Goal: Information Seeking & Learning: Learn about a topic

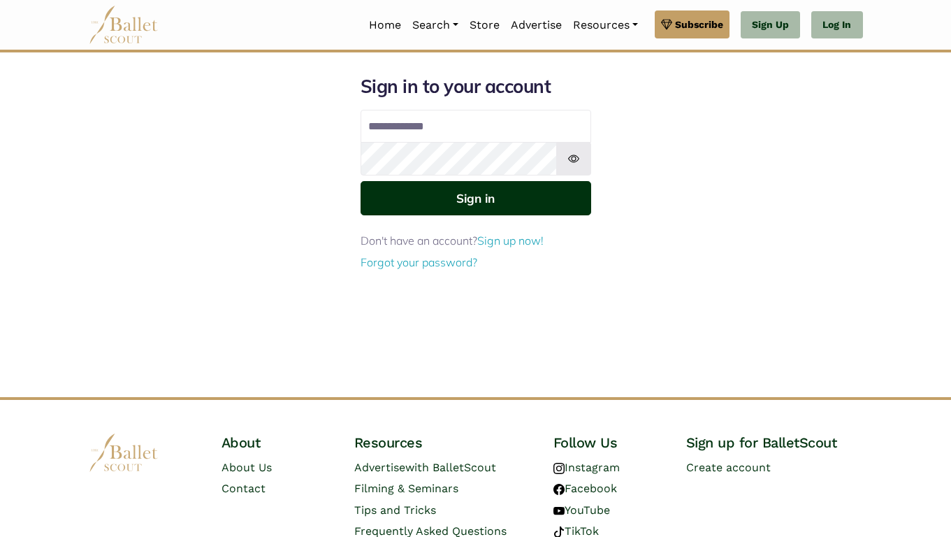
type input "**********"
click at [443, 207] on button "Sign in" at bounding box center [476, 198] width 231 height 34
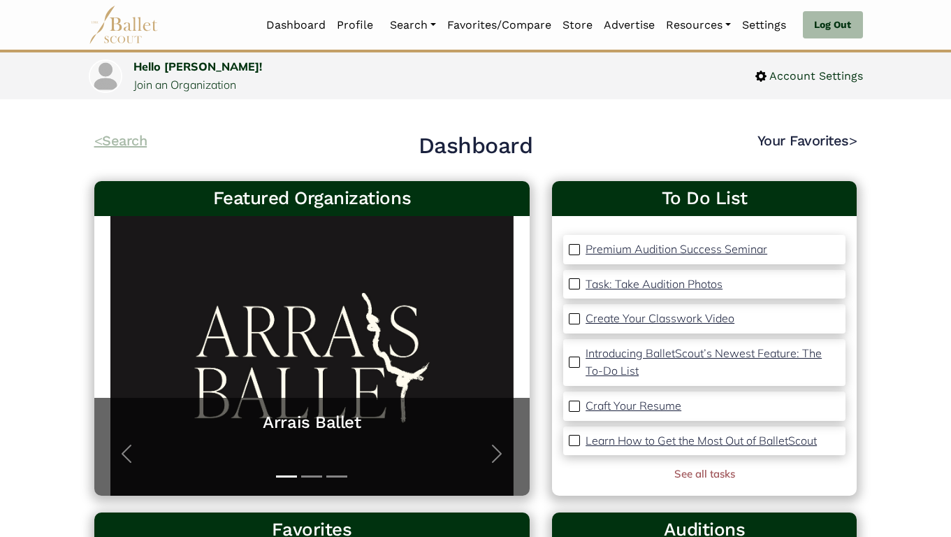
click at [116, 138] on link "< Search" at bounding box center [120, 140] width 53 height 17
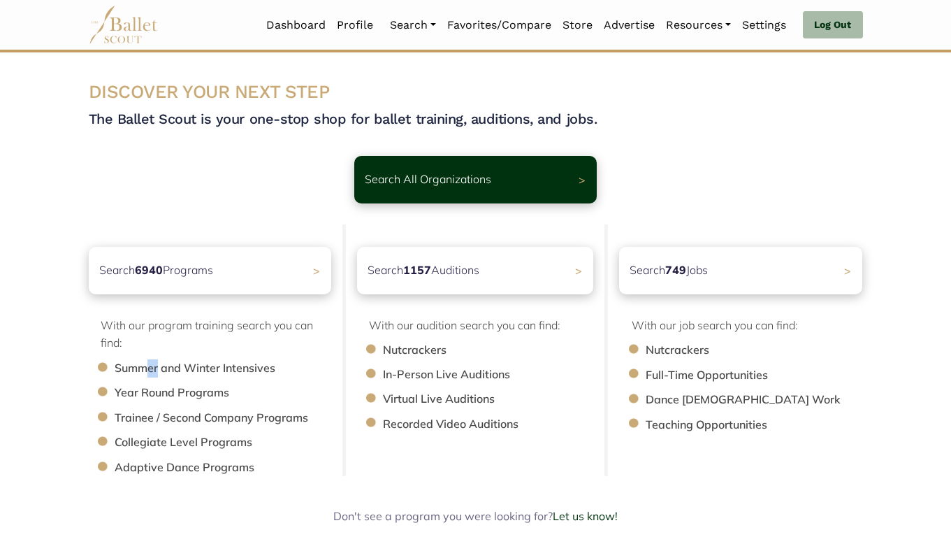
drag, startPoint x: 157, startPoint y: 372, endPoint x: 145, endPoint y: 367, distance: 13.1
click at [145, 367] on li "Summer and Winter Intensives" at bounding box center [230, 368] width 231 height 18
click at [145, 365] on li "Summer and Winter Intensives" at bounding box center [230, 368] width 231 height 18
click at [183, 272] on p "Search 6940 Programs" at bounding box center [153, 270] width 119 height 19
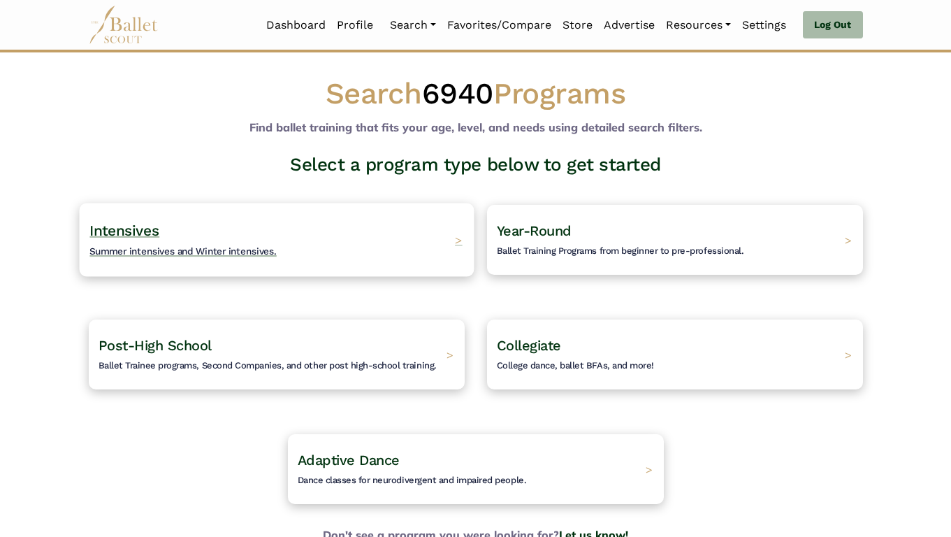
click at [180, 240] on h4 "Intensives Summer intensives and Winter intensives." at bounding box center [182, 240] width 187 height 38
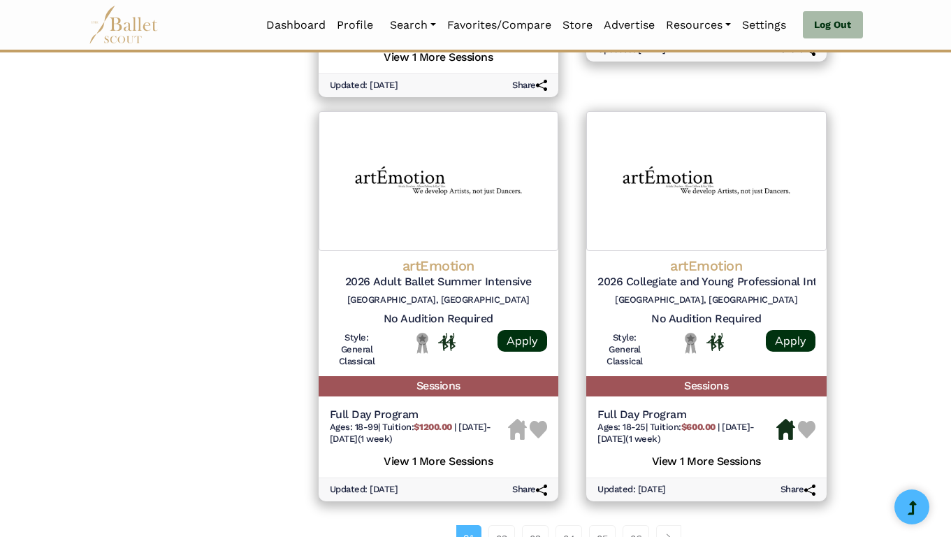
scroll to position [2048, 0]
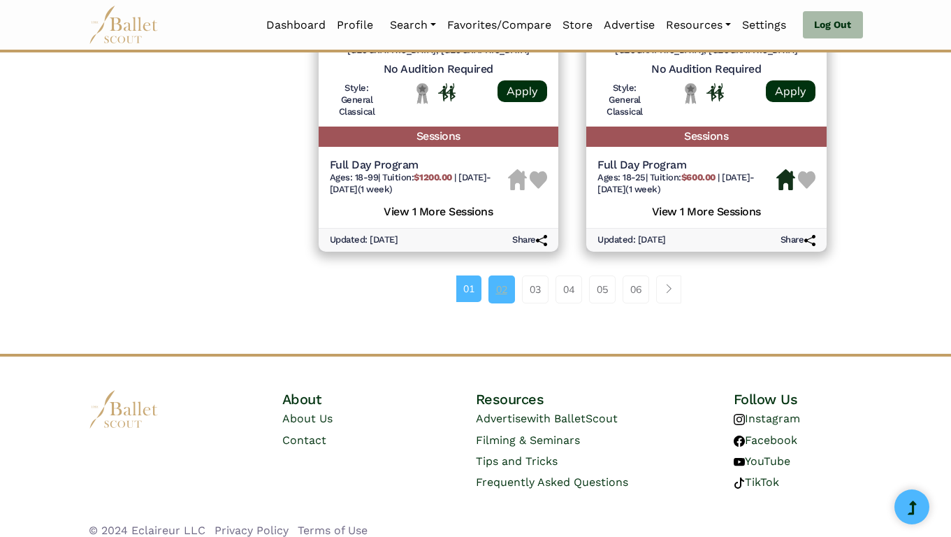
click at [492, 279] on link "02" at bounding box center [501, 289] width 27 height 28
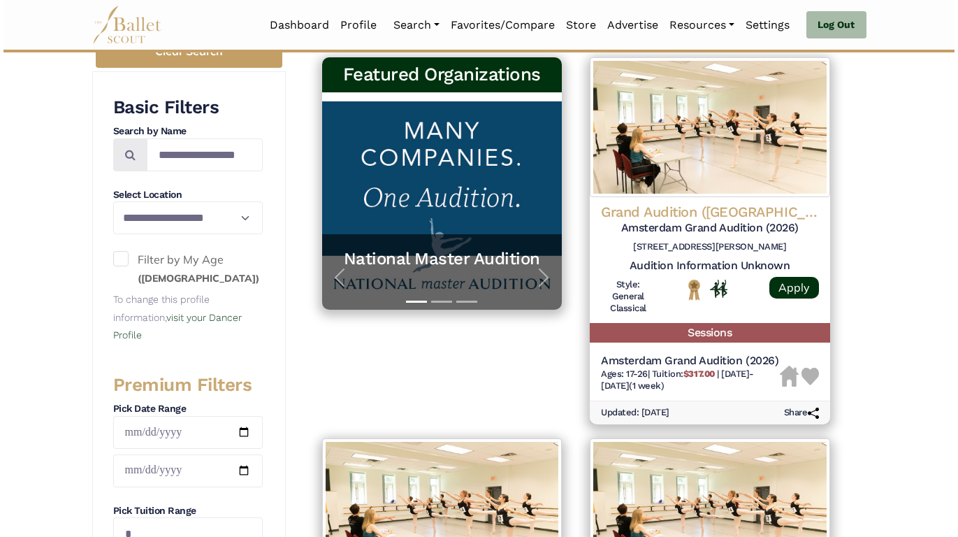
scroll to position [245, 0]
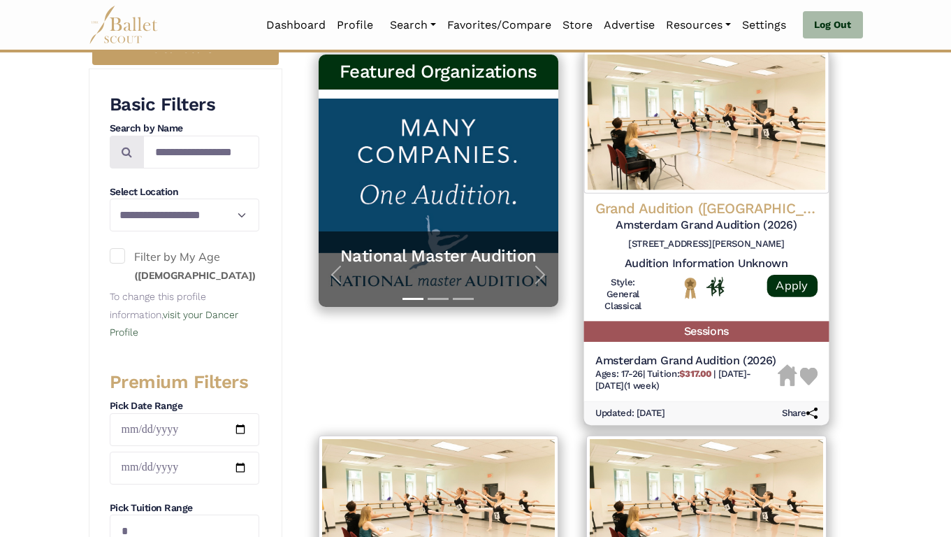
click at [691, 314] on div at bounding box center [706, 298] width 111 height 42
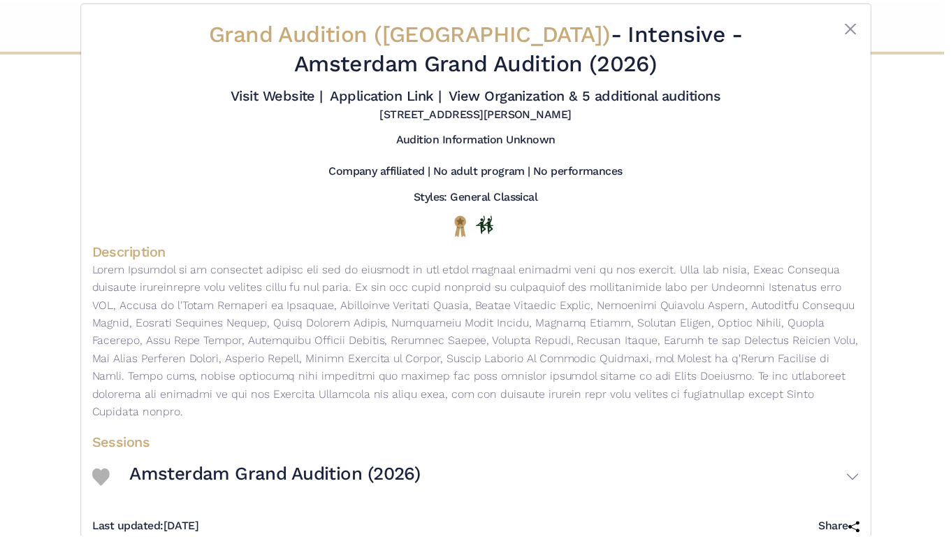
scroll to position [0, 0]
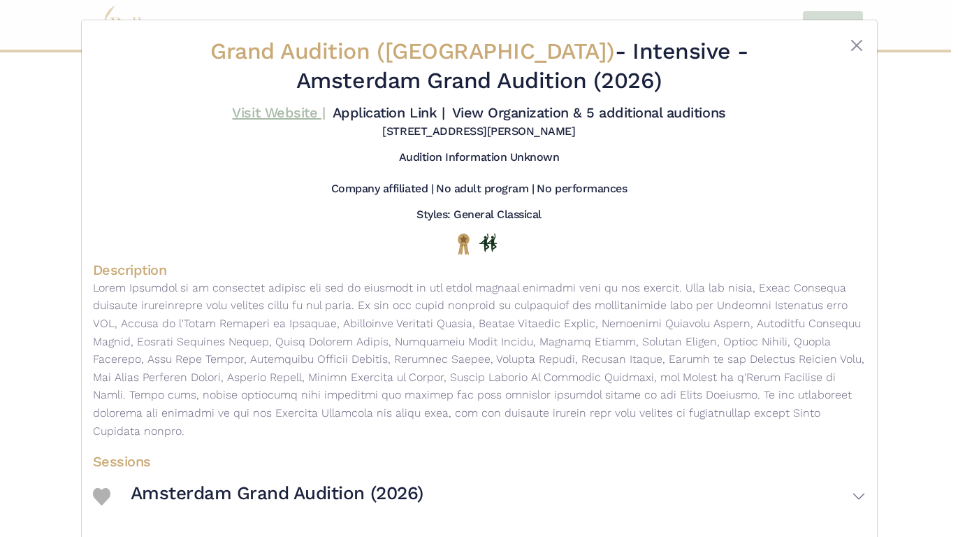
click at [280, 112] on link "Visit Website |" at bounding box center [278, 112] width 93 height 17
click at [852, 48] on button "Close" at bounding box center [856, 45] width 17 height 17
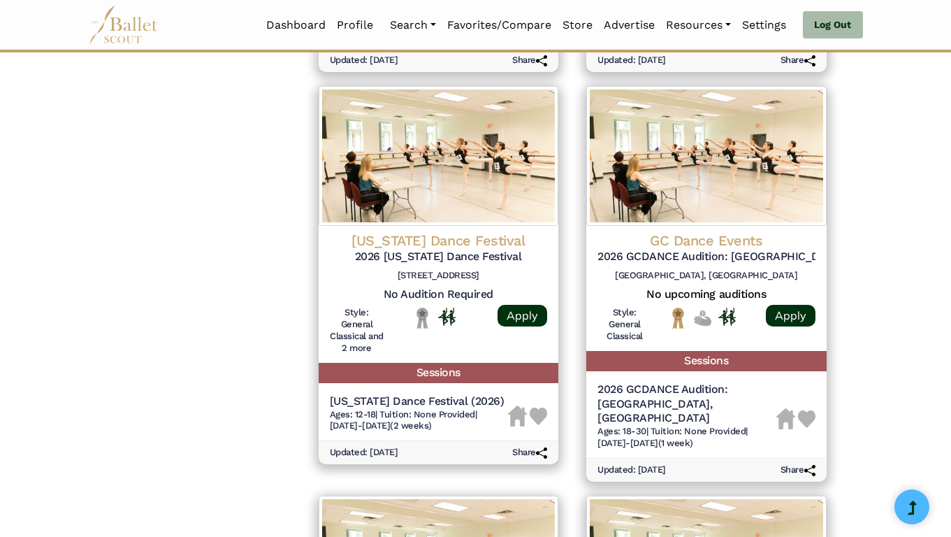
scroll to position [1381, 0]
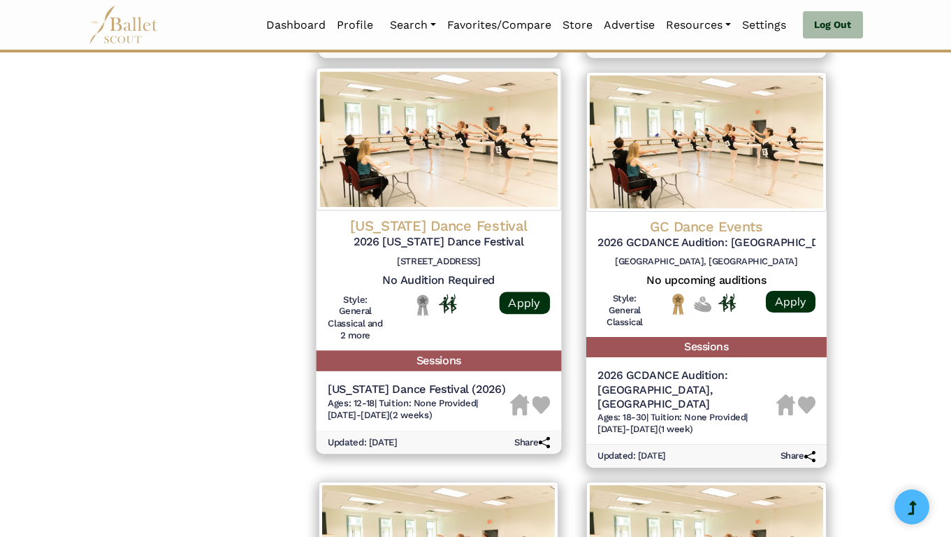
click at [460, 246] on h5 "2026 Alabama Dance Festival" at bounding box center [438, 242] width 222 height 15
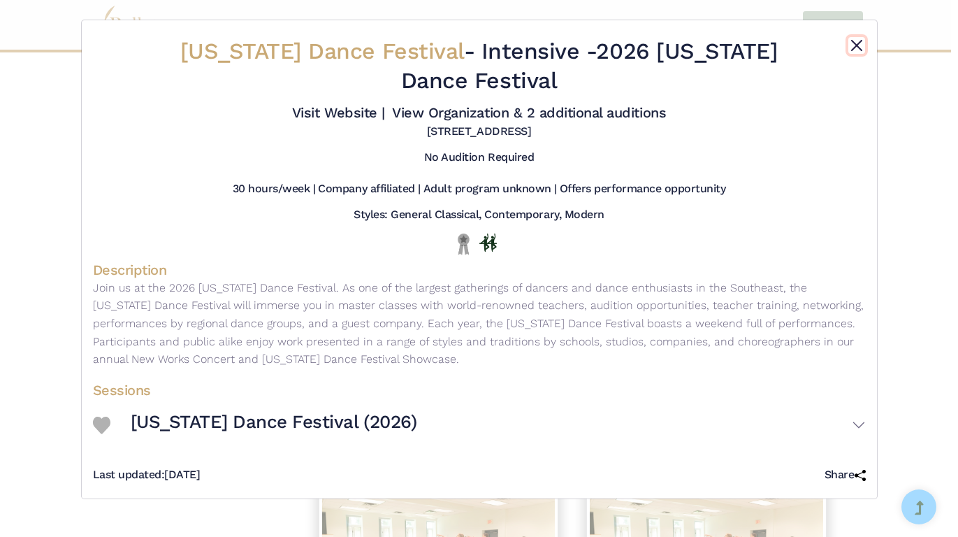
click at [855, 40] on button "Close" at bounding box center [856, 45] width 17 height 17
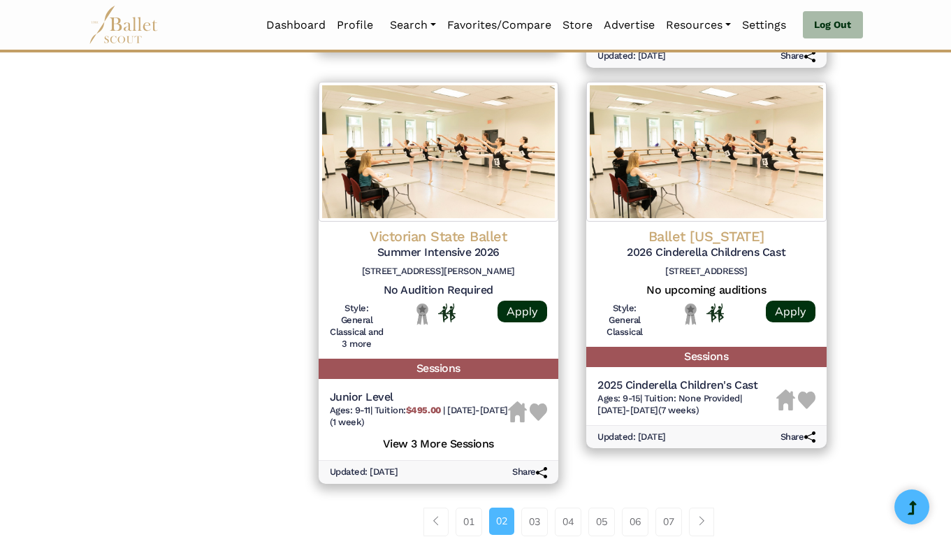
scroll to position [1783, 0]
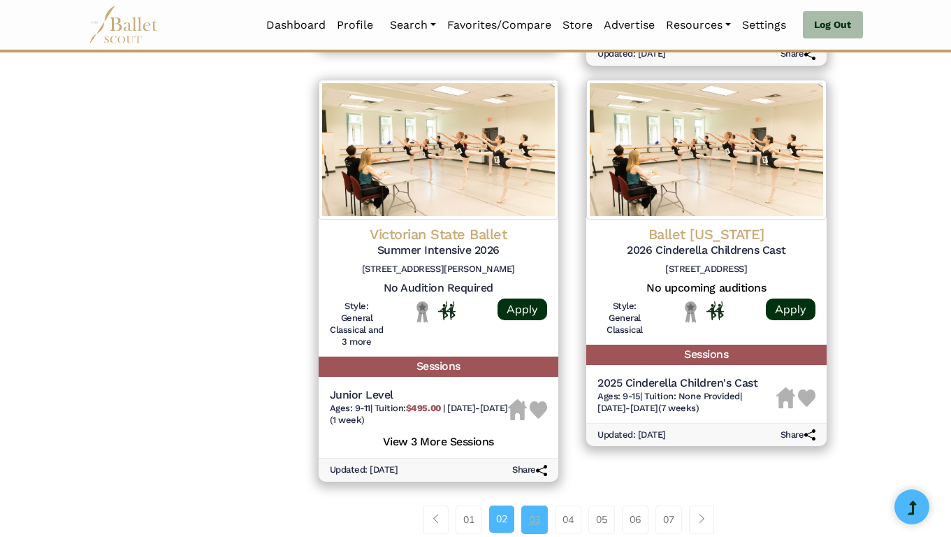
click at [530, 510] on link "03" at bounding box center [534, 519] width 27 height 28
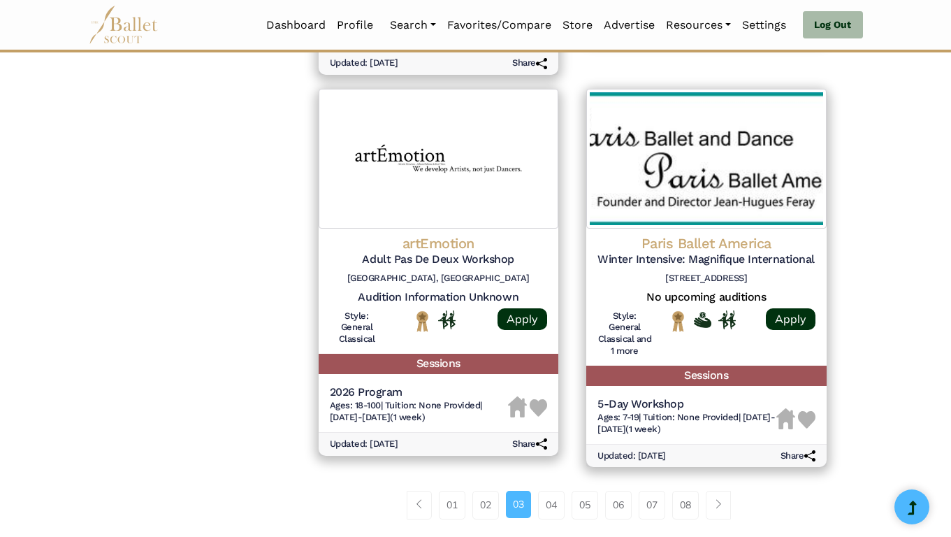
scroll to position [2087, 0]
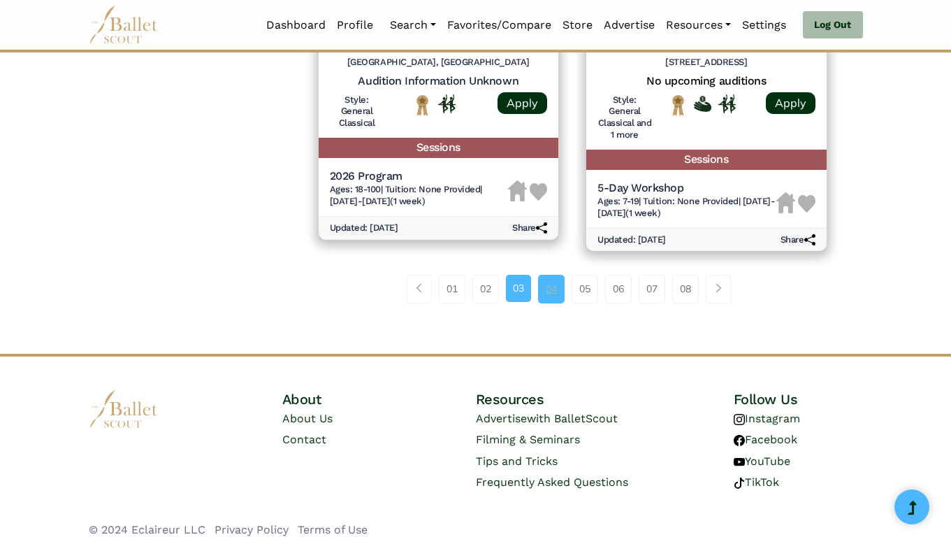
click at [543, 277] on link "04" at bounding box center [551, 289] width 27 height 28
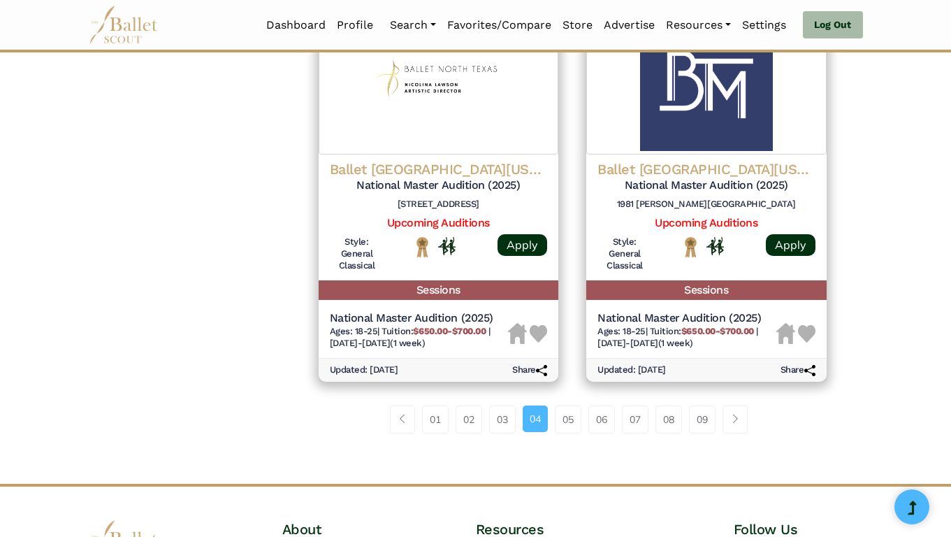
scroll to position [1951, 0]
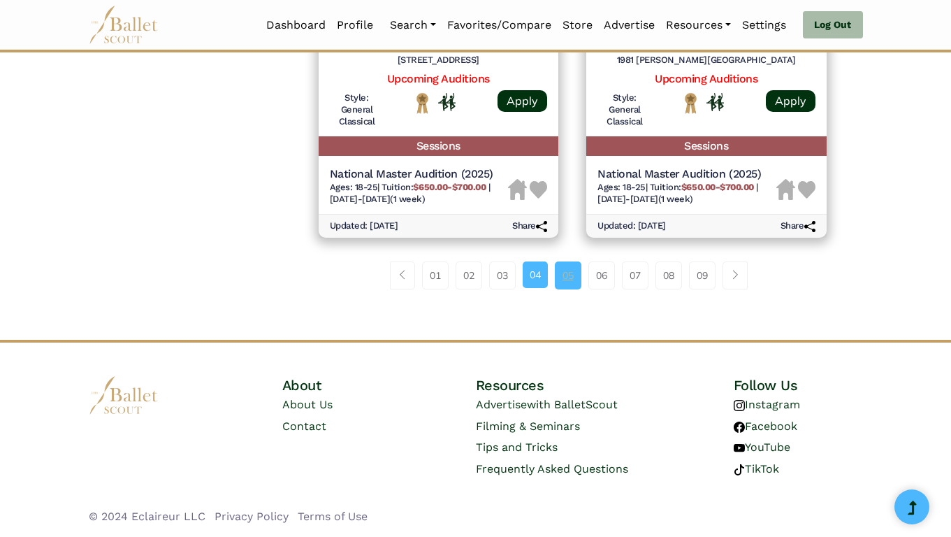
click at [572, 276] on link "05" at bounding box center [568, 275] width 27 height 28
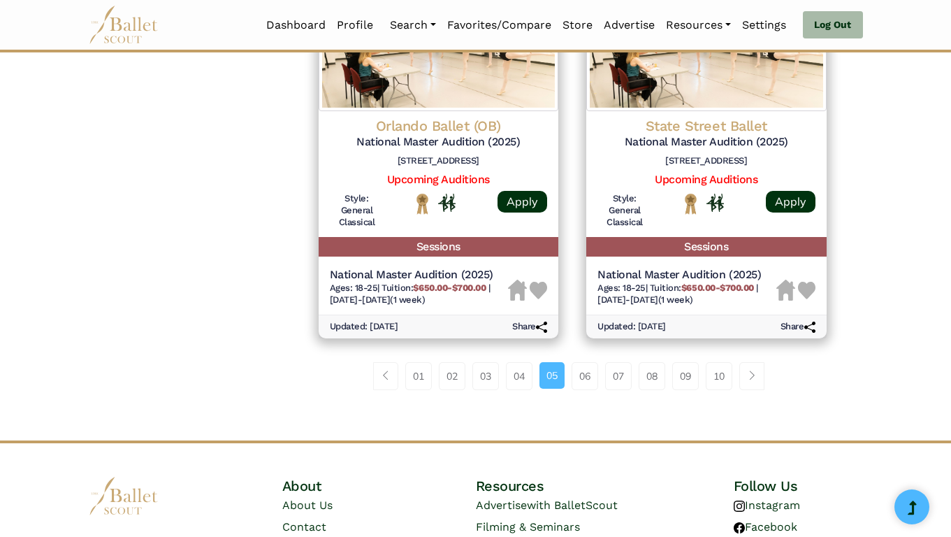
scroll to position [1884, 0]
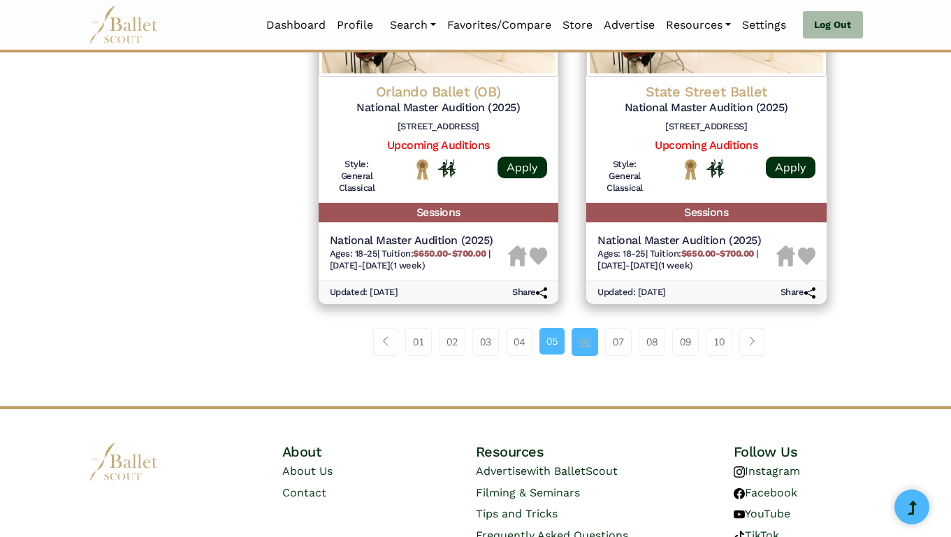
click at [589, 342] on link "06" at bounding box center [585, 342] width 27 height 28
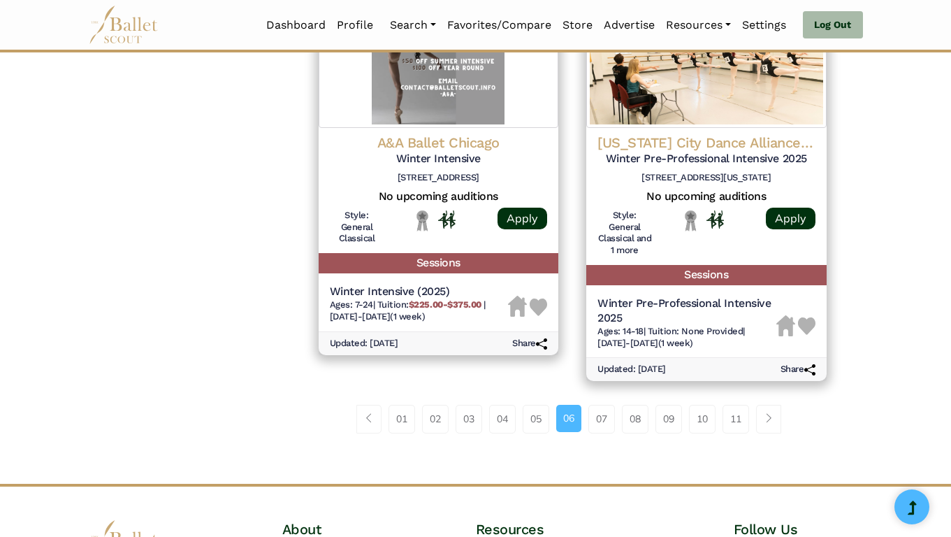
scroll to position [1900, 0]
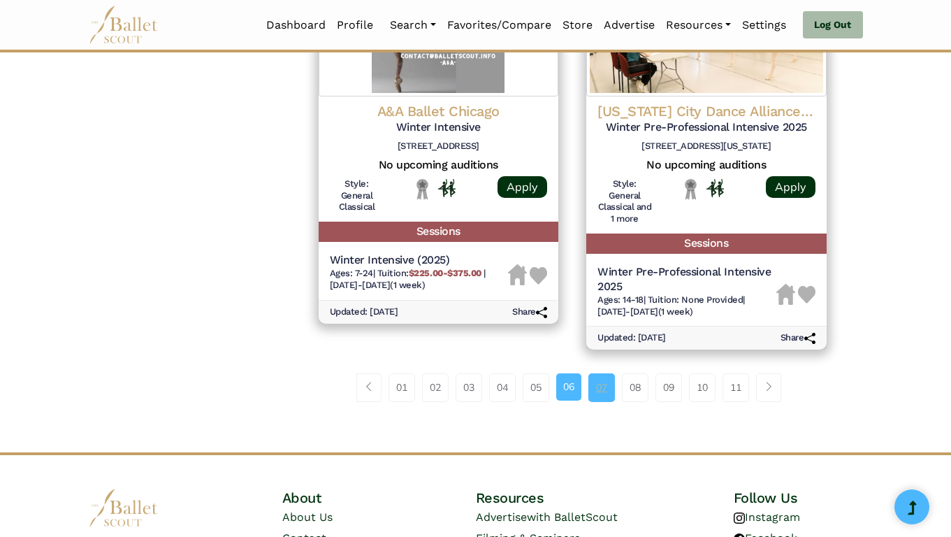
click at [604, 389] on link "07" at bounding box center [601, 387] width 27 height 28
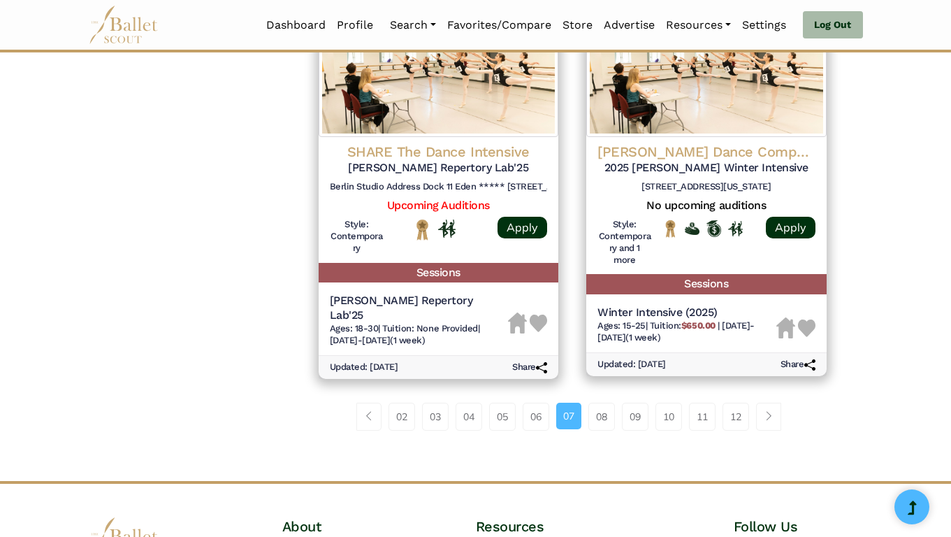
scroll to position [1972, 0]
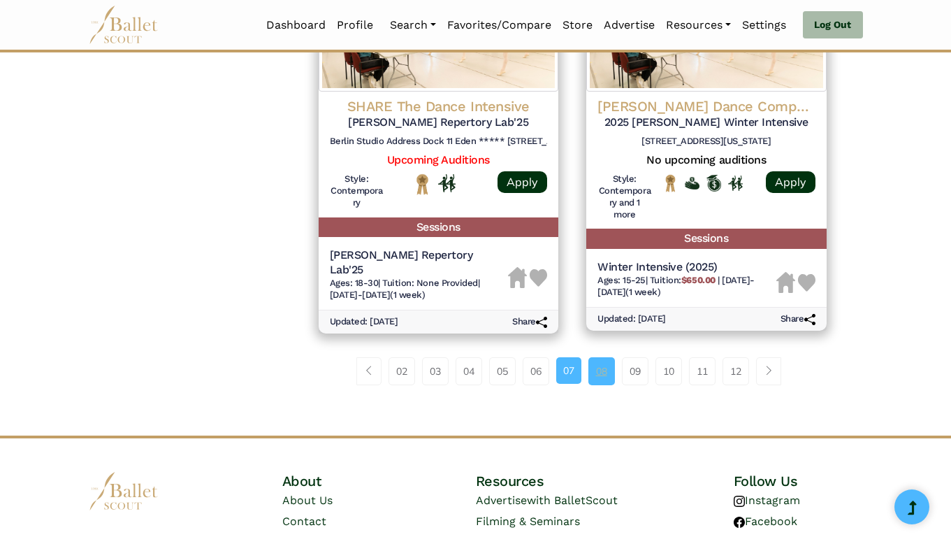
click at [596, 357] on link "08" at bounding box center [601, 371] width 27 height 28
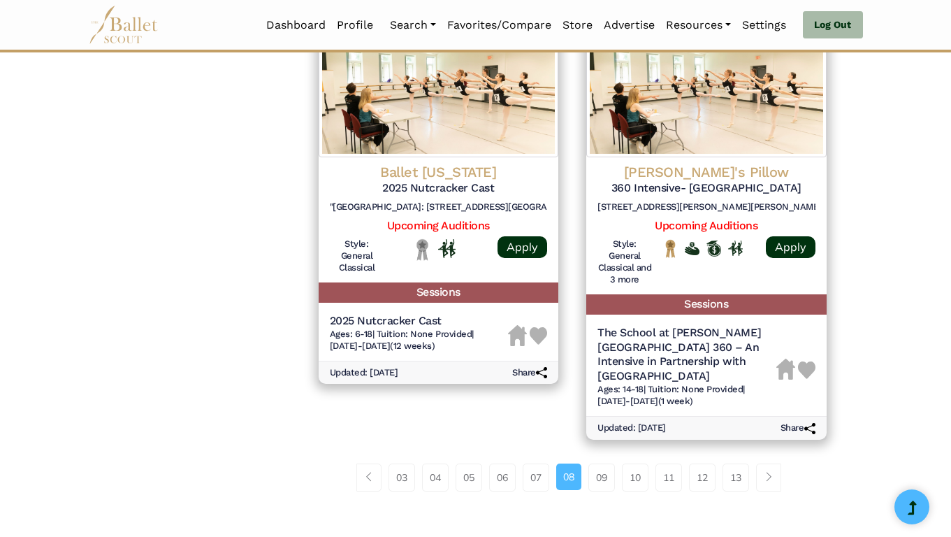
scroll to position [1855, 0]
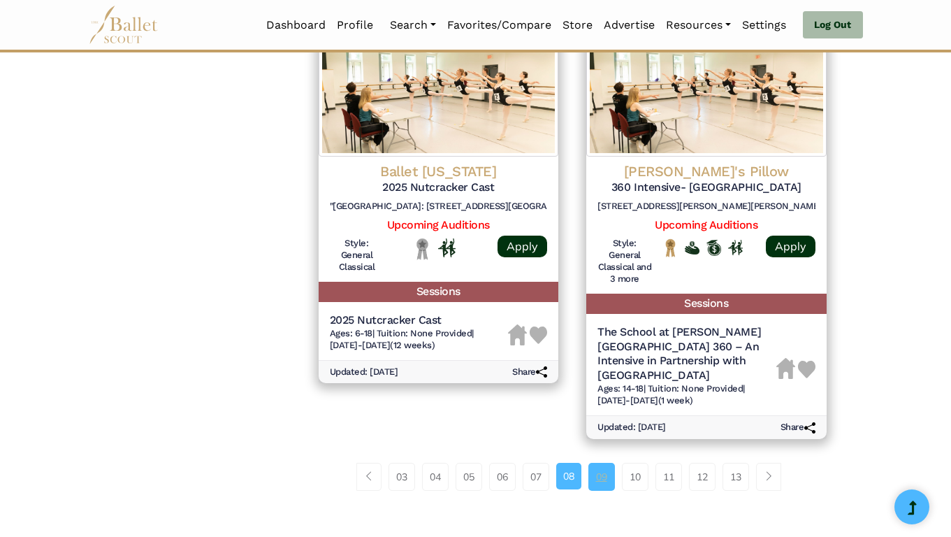
click at [607, 463] on link "09" at bounding box center [601, 477] width 27 height 28
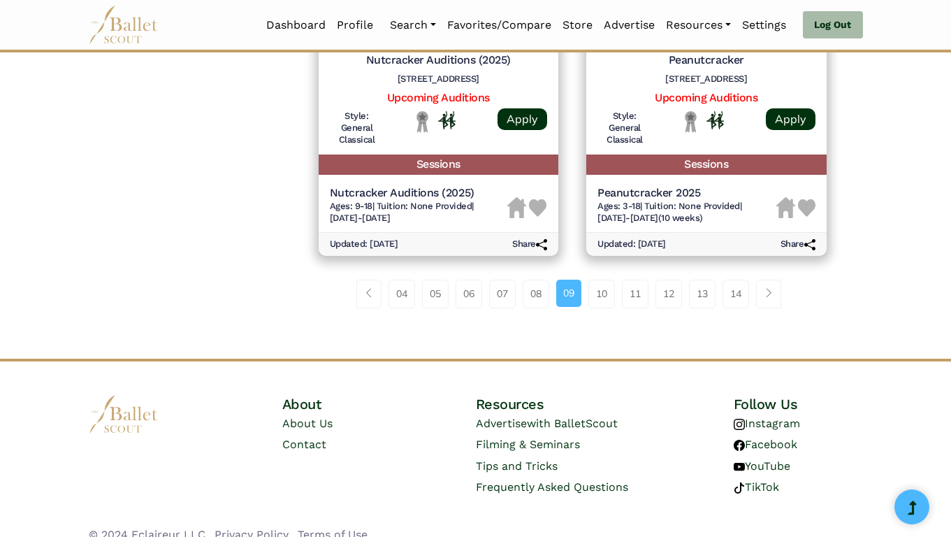
scroll to position [1999, 0]
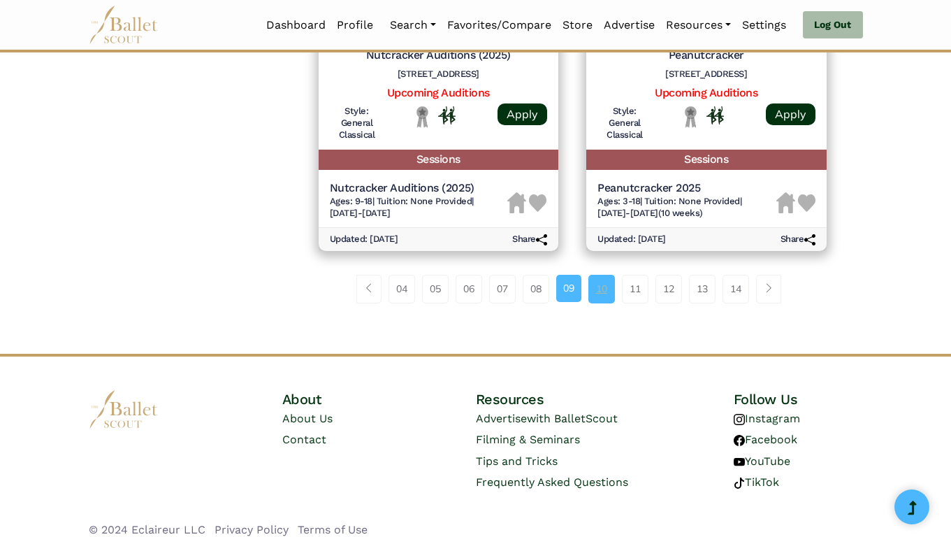
click at [602, 275] on link "10" at bounding box center [601, 289] width 27 height 28
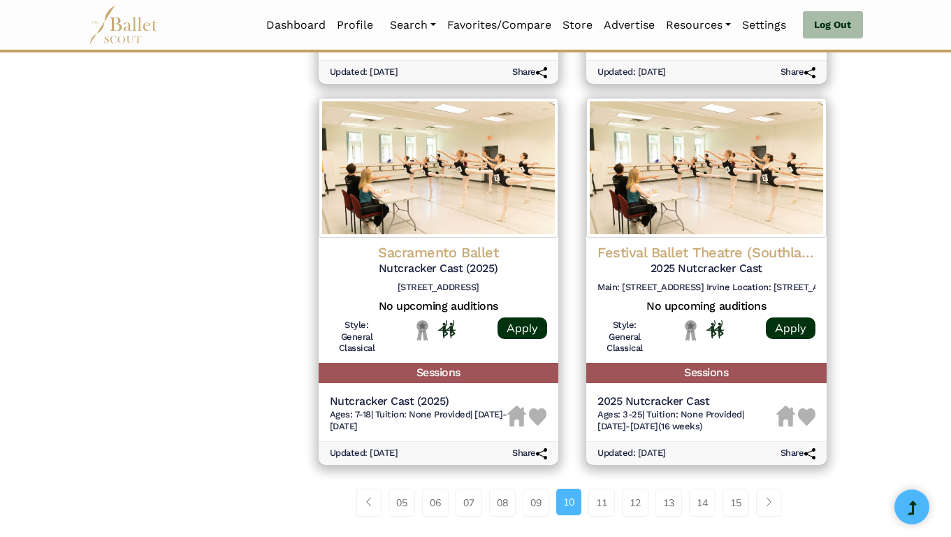
scroll to position [1761, 0]
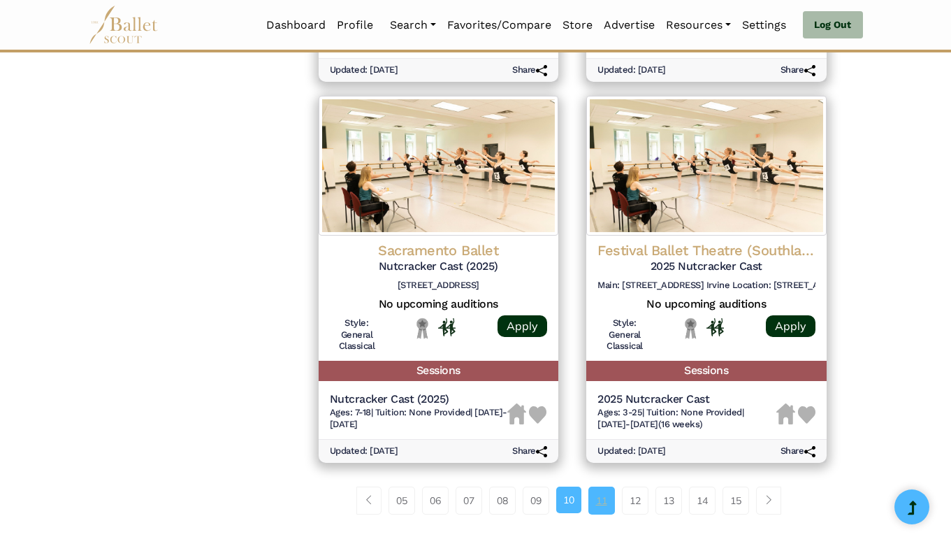
click at [602, 500] on link "11" at bounding box center [601, 500] width 27 height 28
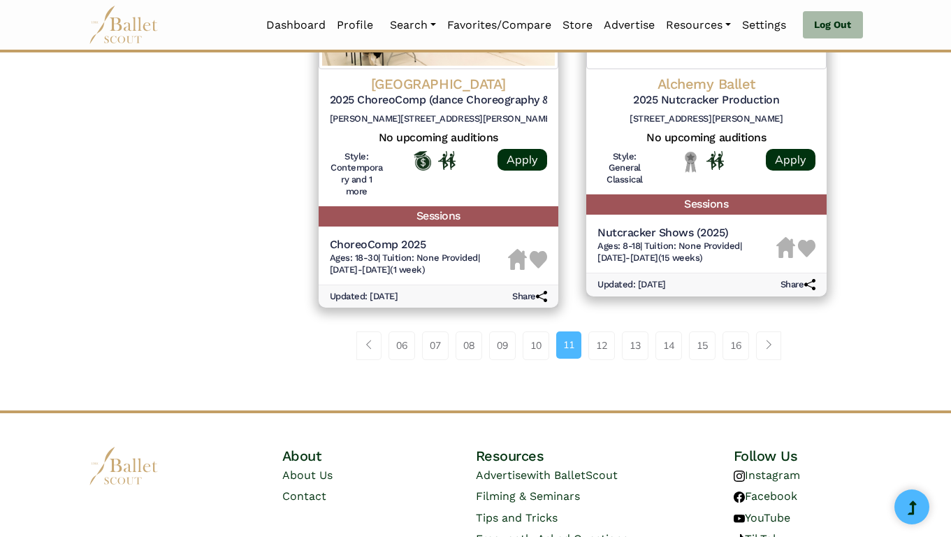
scroll to position [1933, 0]
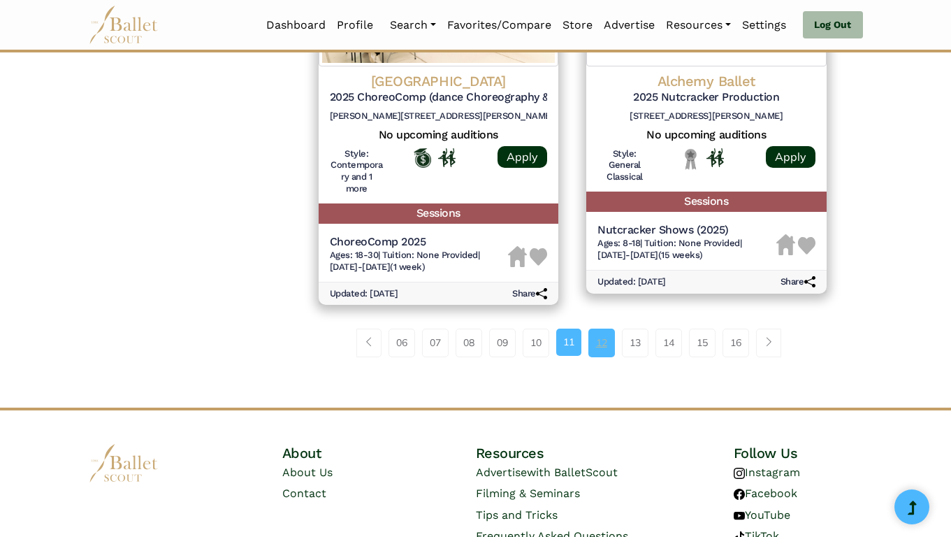
click at [609, 345] on link "12" at bounding box center [601, 342] width 27 height 28
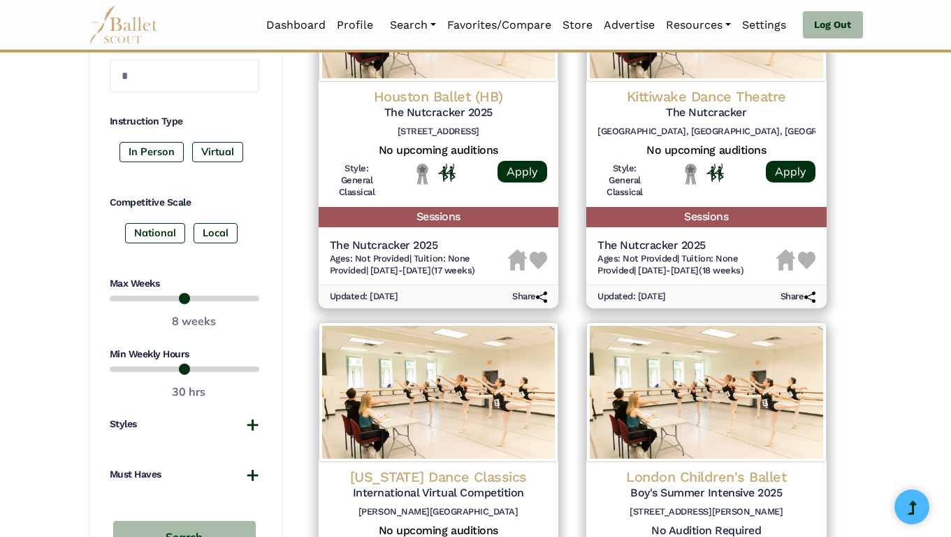
scroll to position [892, 0]
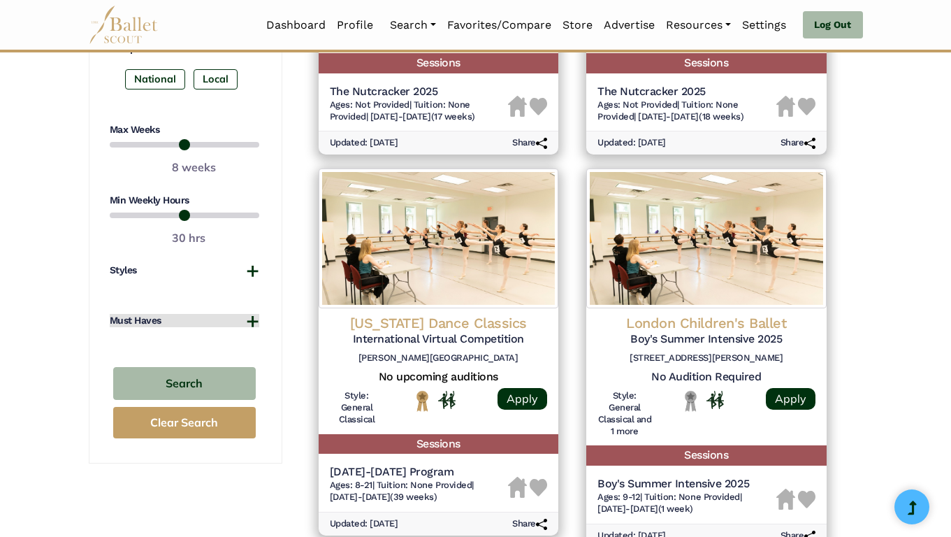
click at [245, 324] on button "Must Haves" at bounding box center [185, 321] width 150 height 14
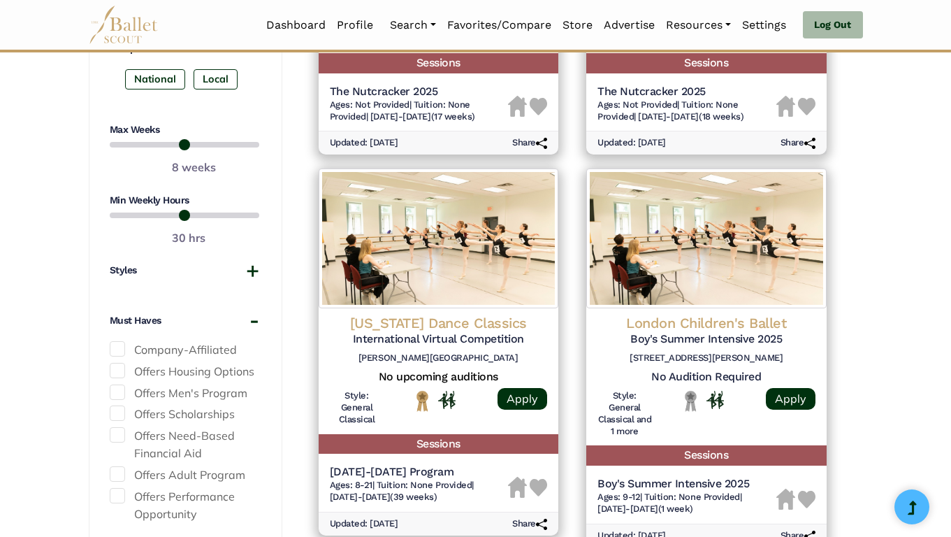
click at [120, 347] on span at bounding box center [117, 348] width 15 height 15
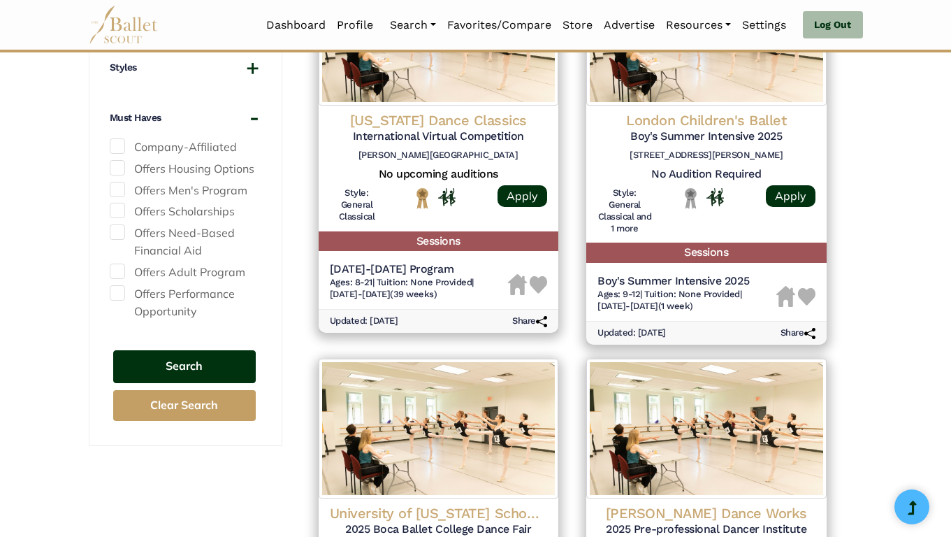
click at [221, 357] on button "Search" at bounding box center [184, 366] width 143 height 33
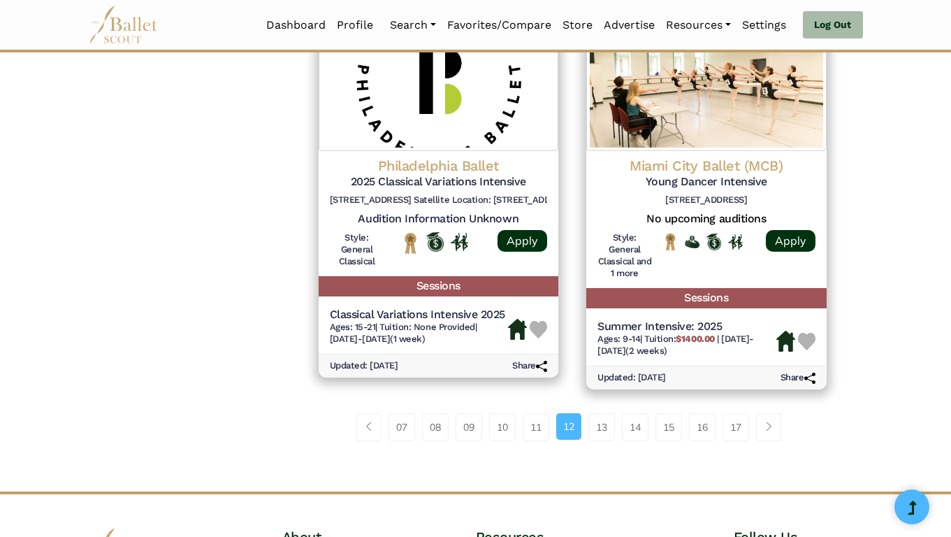
scroll to position [1885, 0]
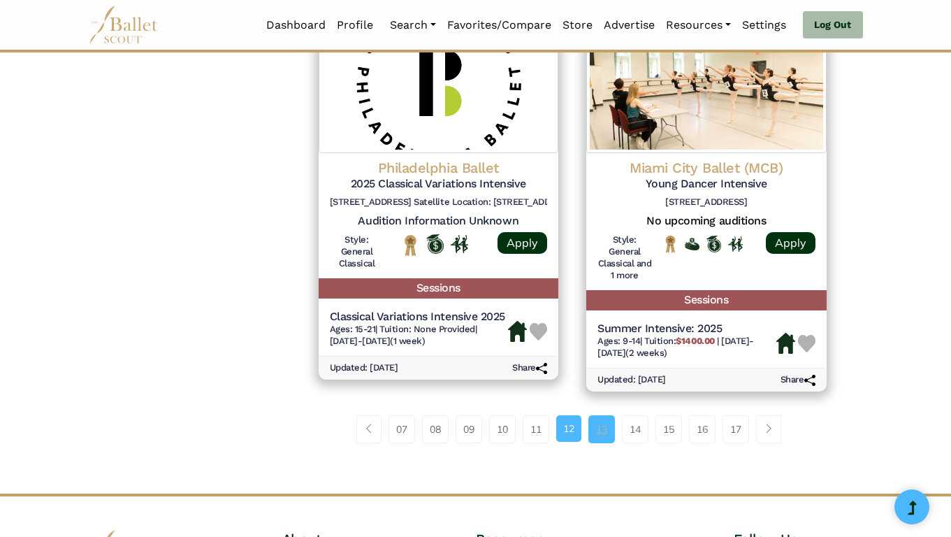
click at [600, 433] on link "13" at bounding box center [601, 429] width 27 height 28
